Goal: Task Accomplishment & Management: Use online tool/utility

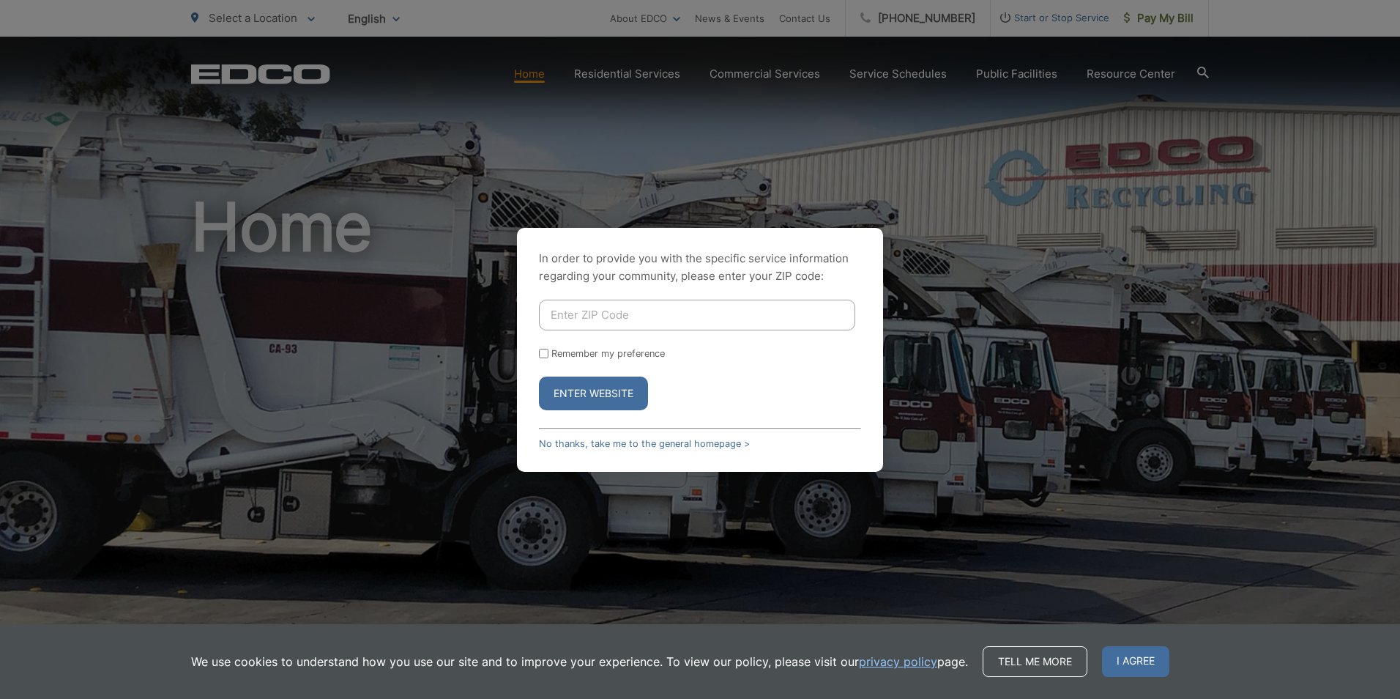
click at [567, 313] on input "Enter ZIP Code" at bounding box center [697, 315] width 316 height 31
type input "92154"
click at [577, 388] on button "Enter Website" at bounding box center [593, 393] width 109 height 34
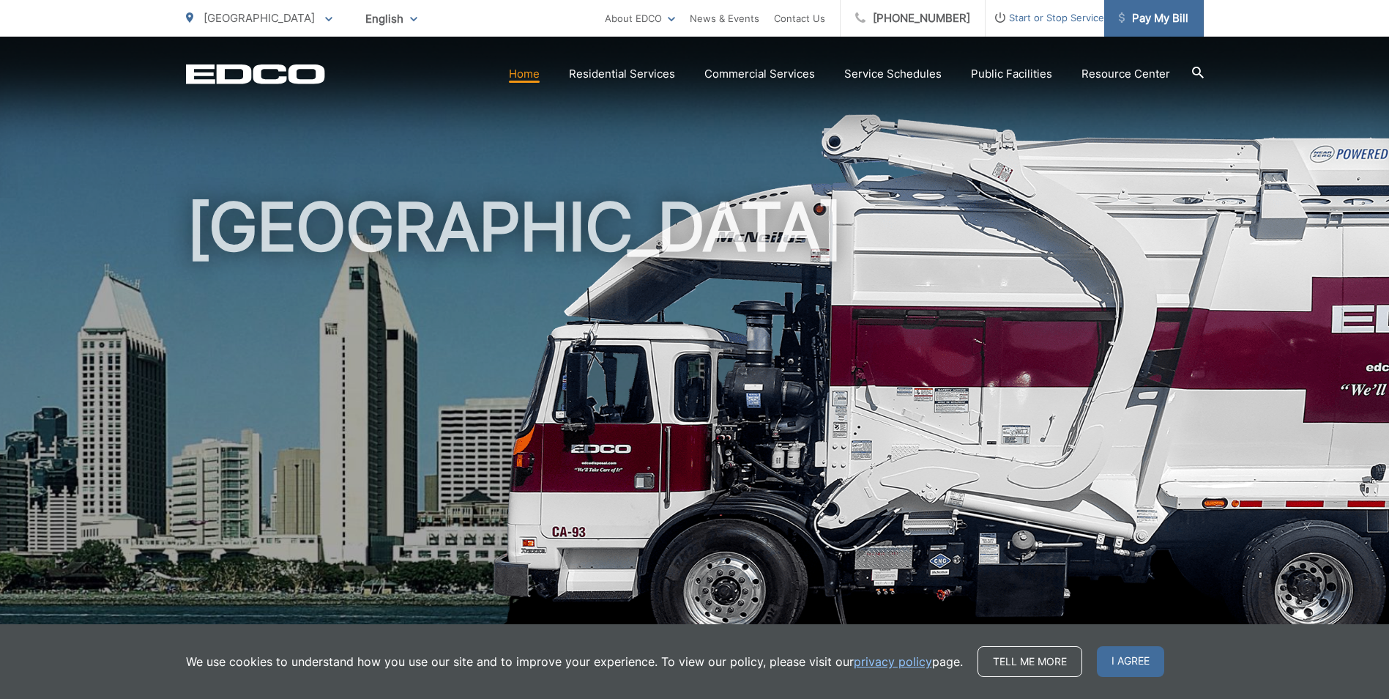
click at [1175, 25] on span "Pay My Bill" at bounding box center [1154, 19] width 70 height 18
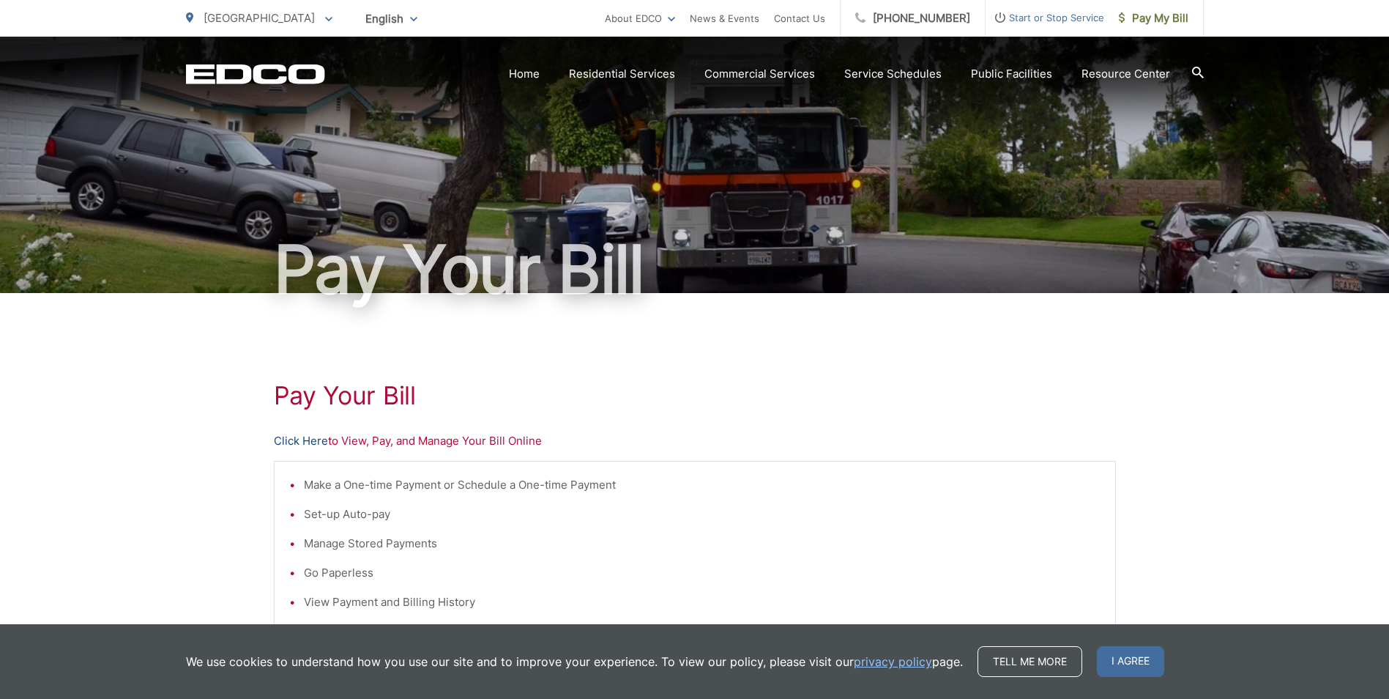
click at [296, 441] on link "Click Here" at bounding box center [301, 441] width 54 height 18
